Goal: Information Seeking & Learning: Learn about a topic

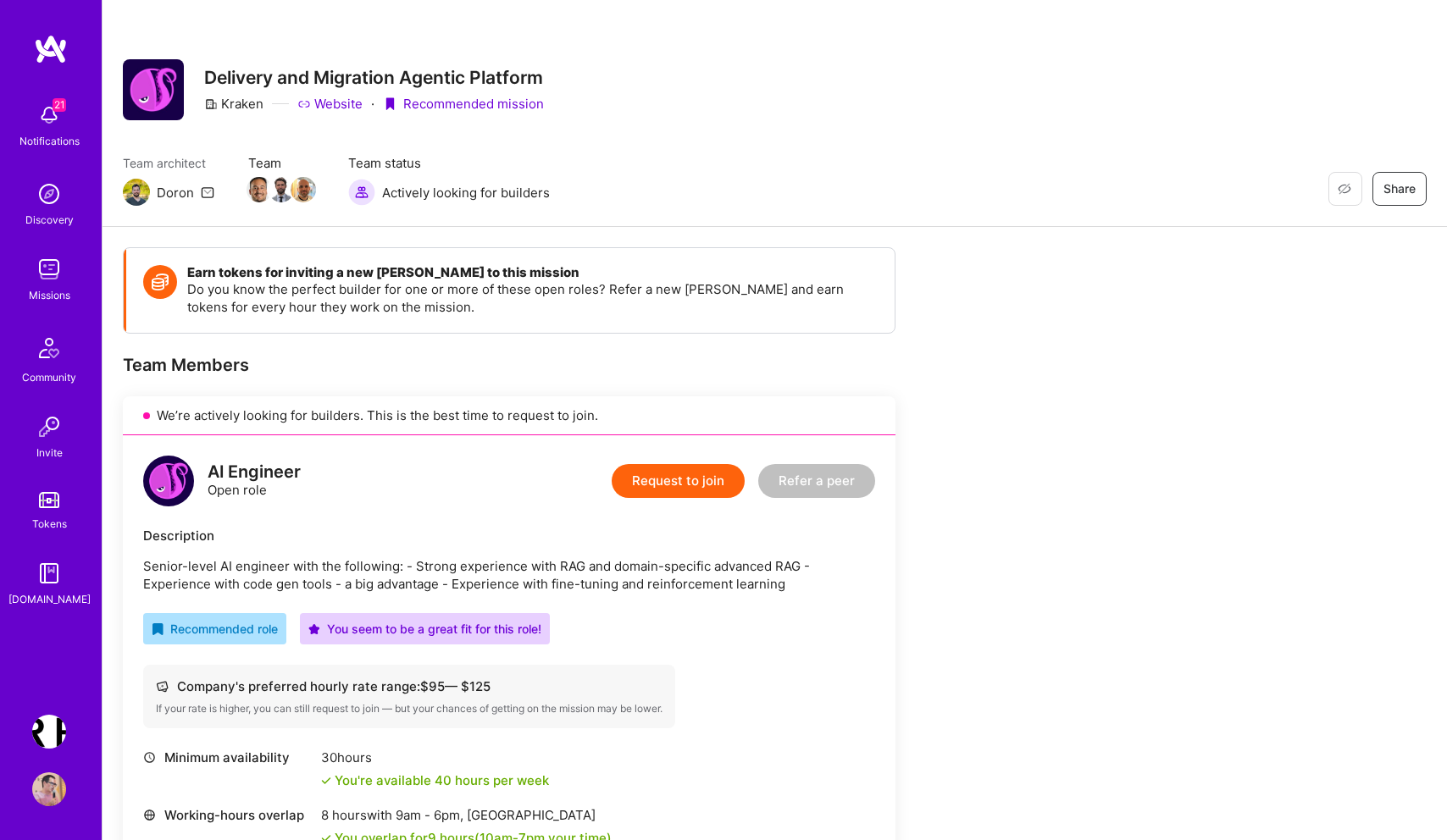
scroll to position [330, 0]
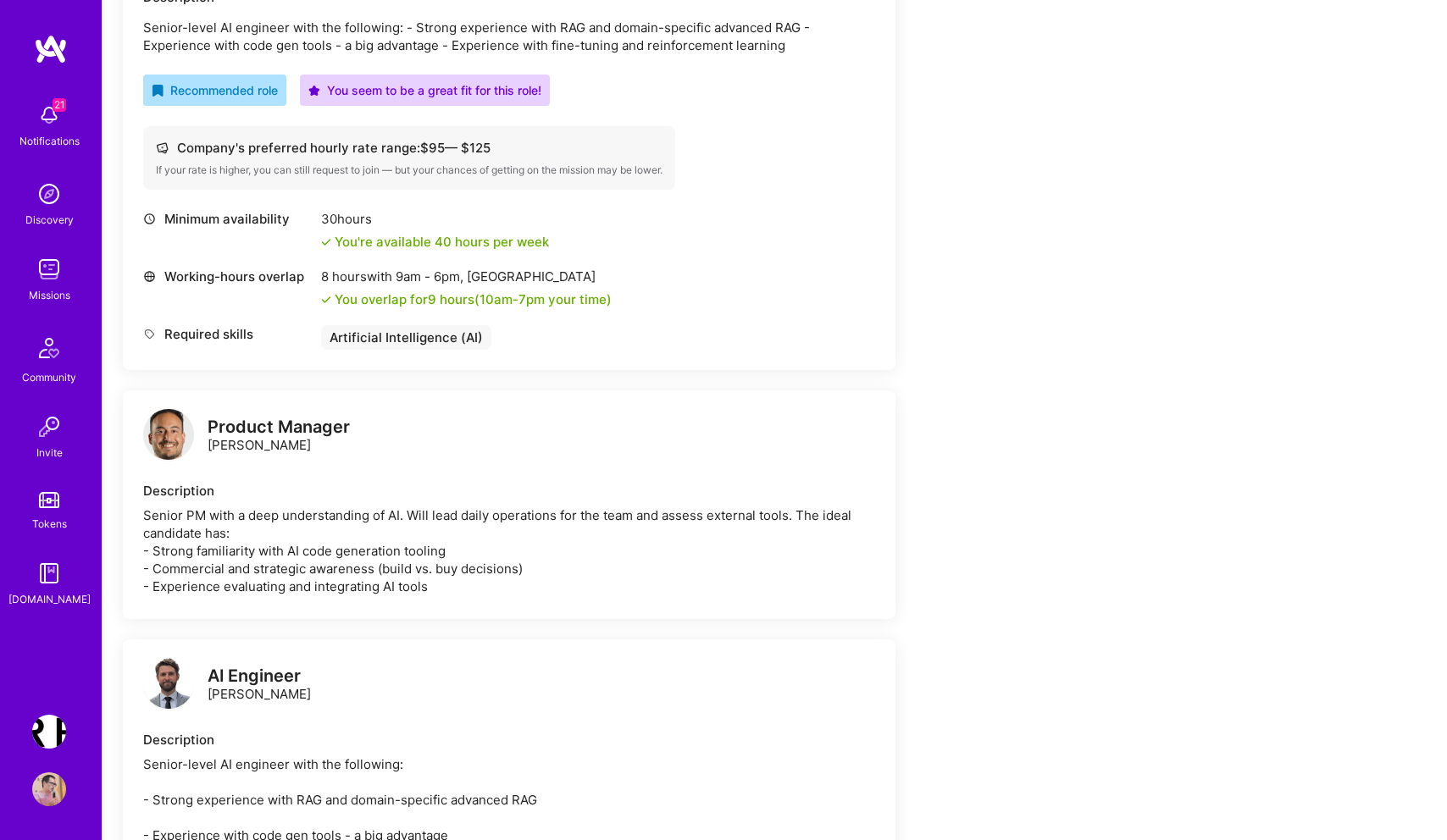
scroll to position [0, 0]
